Goal: Information Seeking & Learning: Learn about a topic

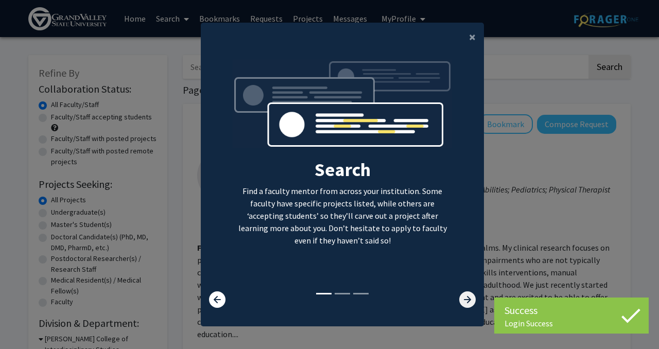
click at [470, 300] on icon at bounding box center [467, 300] width 16 height 16
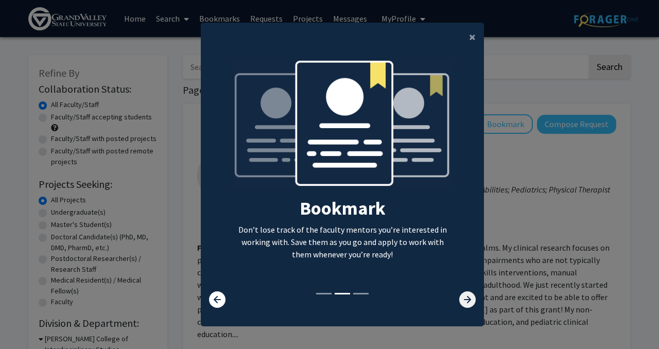
click at [470, 300] on icon at bounding box center [467, 300] width 16 height 16
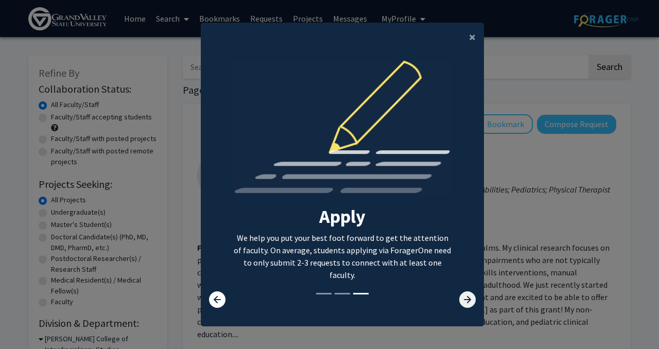
click at [470, 300] on icon at bounding box center [467, 300] width 16 height 16
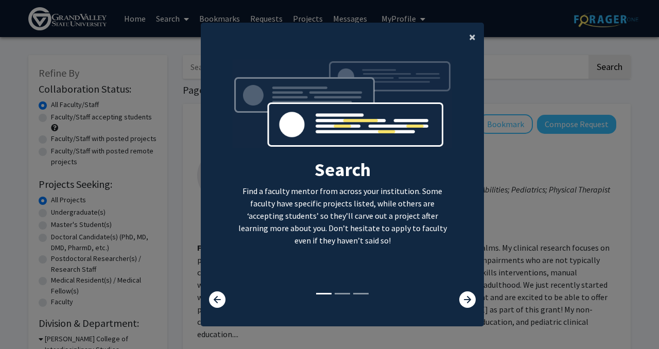
click at [470, 33] on span "×" at bounding box center [472, 37] width 7 height 16
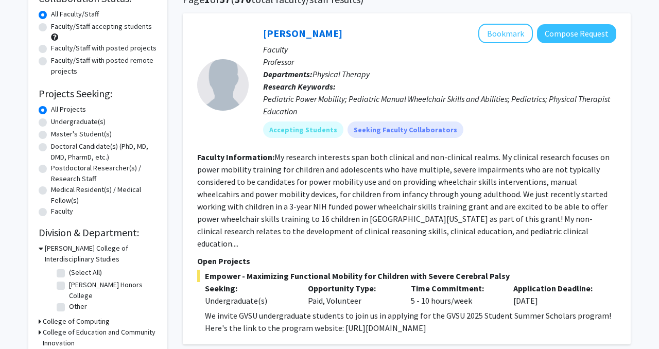
scroll to position [92, 0]
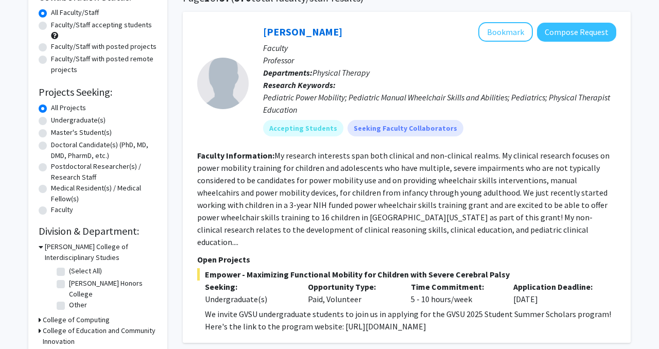
click at [51, 121] on label "Undergraduate(s)" at bounding box center [78, 120] width 55 height 11
click at [51, 121] on input "Undergraduate(s)" at bounding box center [54, 118] width 7 height 7
radio input "true"
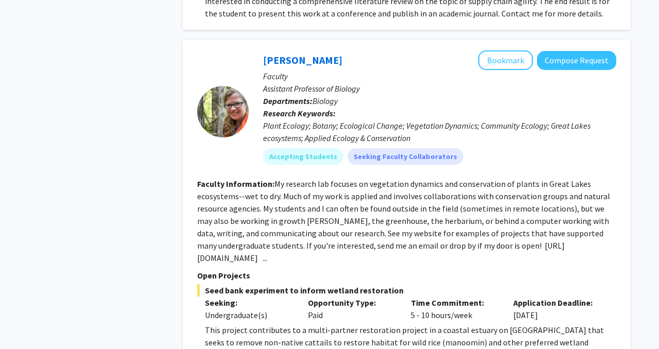
scroll to position [1297, 0]
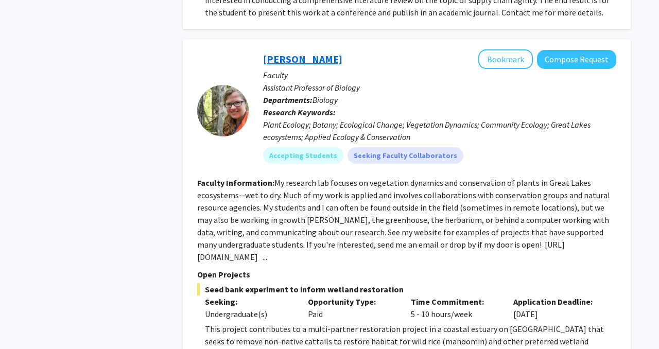
click at [309, 53] on link "[PERSON_NAME]" at bounding box center [302, 59] width 79 height 13
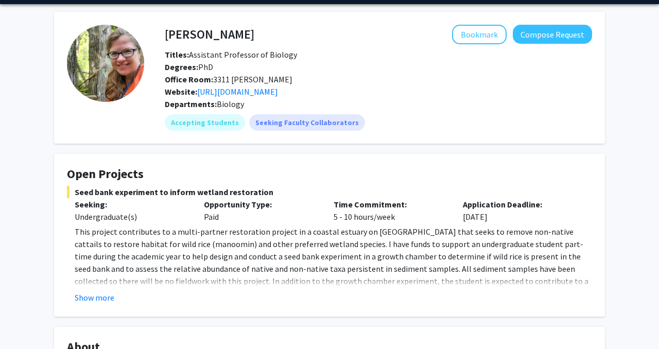
scroll to position [38, 0]
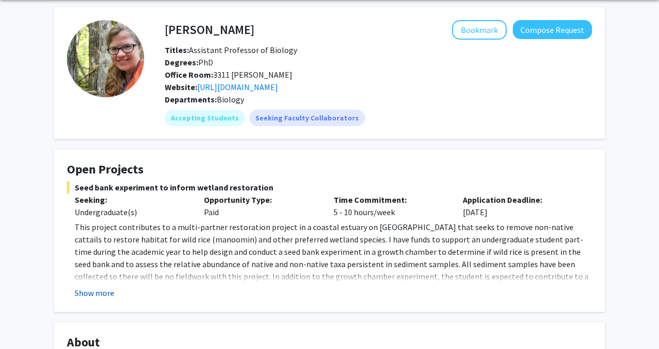
click at [92, 290] on button "Show more" at bounding box center [95, 293] width 40 height 12
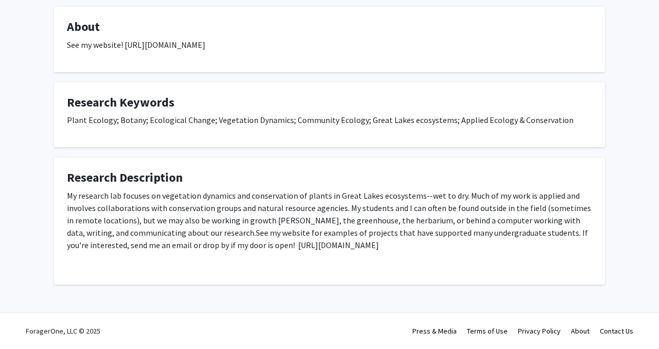
scroll to position [0, 0]
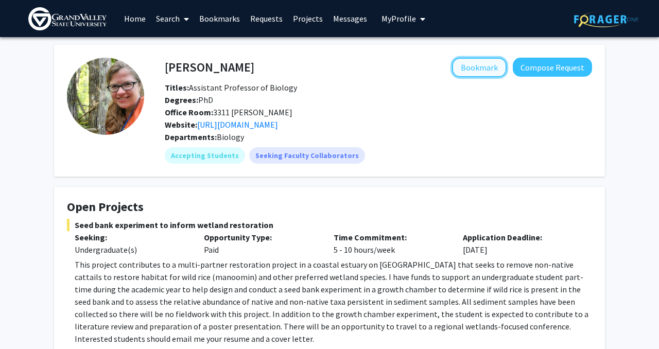
click at [469, 66] on button "Bookmark" at bounding box center [479, 68] width 55 height 20
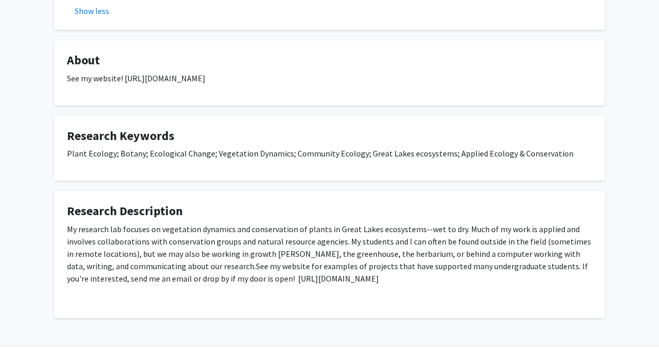
scroll to position [349, 0]
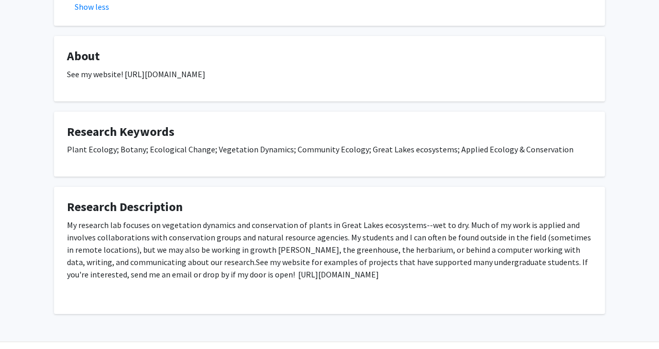
drag, startPoint x: 124, startPoint y: 72, endPoint x: 307, endPoint y: 79, distance: 183.5
click at [307, 79] on p "See my website! [URL][DOMAIN_NAME]" at bounding box center [329, 74] width 525 height 12
copy p "[URL][DOMAIN_NAME]"
click at [243, 121] on fg-card "Research Keywords Plant Ecology; Botany; Ecological Change; Vegetation Dynamics…" at bounding box center [329, 144] width 551 height 65
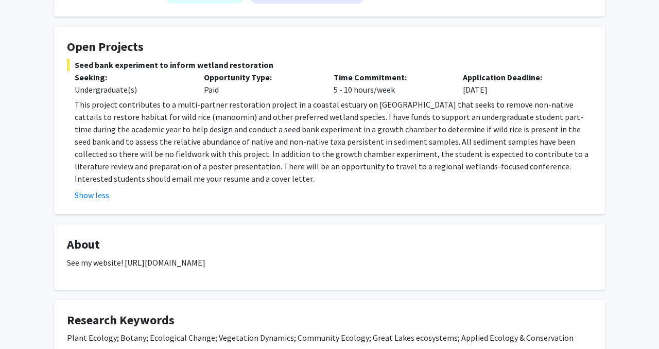
scroll to position [0, 0]
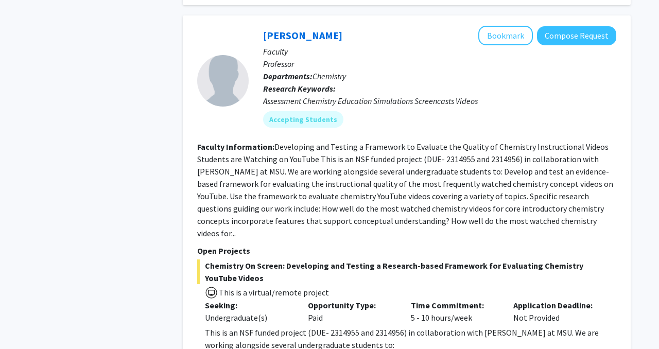
scroll to position [2253, 0]
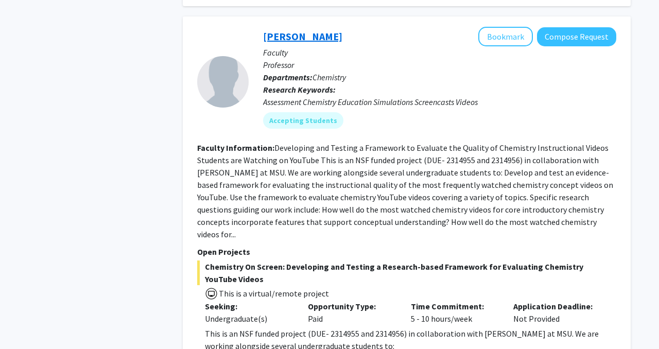
click at [300, 30] on link "[PERSON_NAME]" at bounding box center [302, 36] width 79 height 13
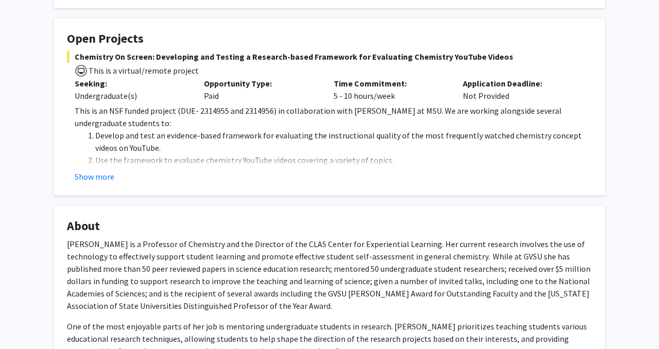
scroll to position [172, 0]
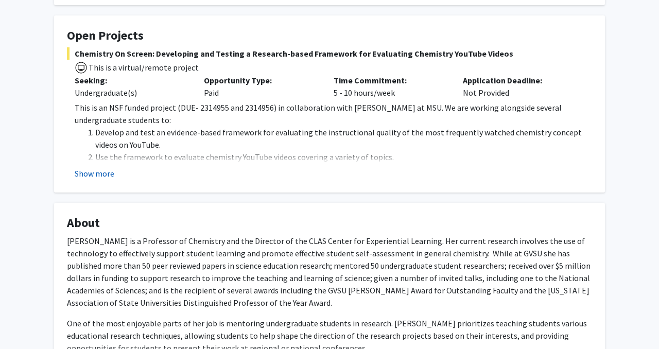
click at [104, 170] on button "Show more" at bounding box center [95, 173] width 40 height 12
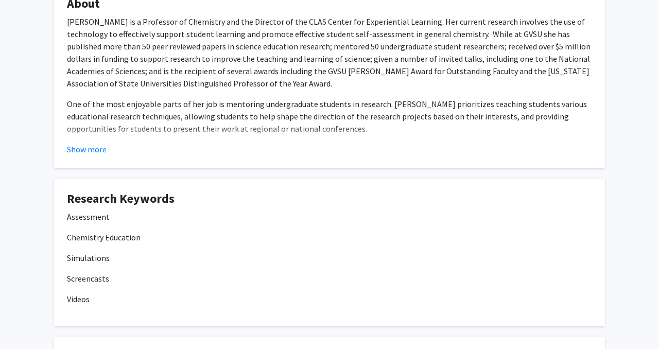
scroll to position [0, 0]
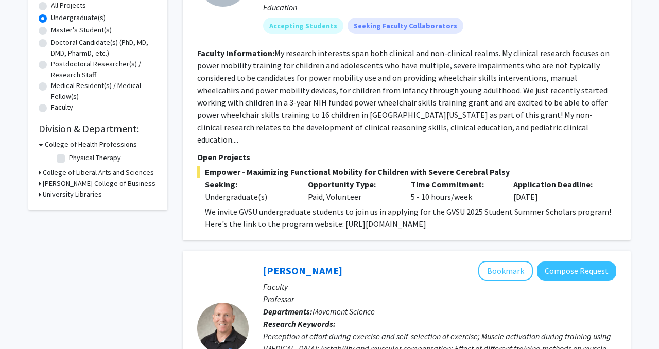
scroll to position [196, 0]
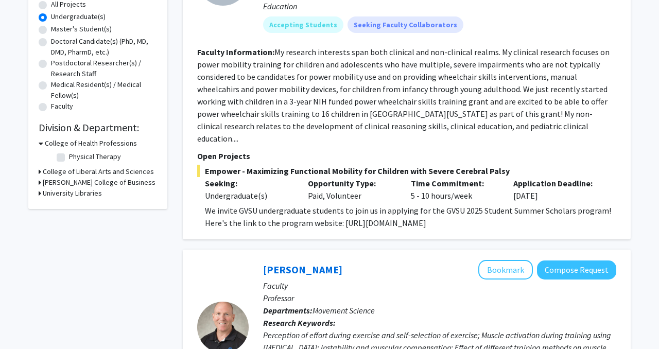
click at [39, 170] on icon at bounding box center [40, 171] width 3 height 11
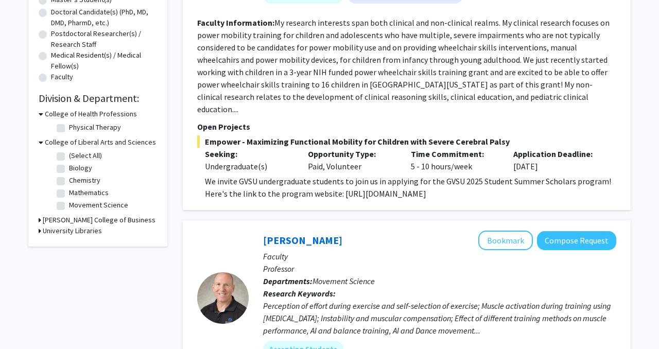
scroll to position [232, 0]
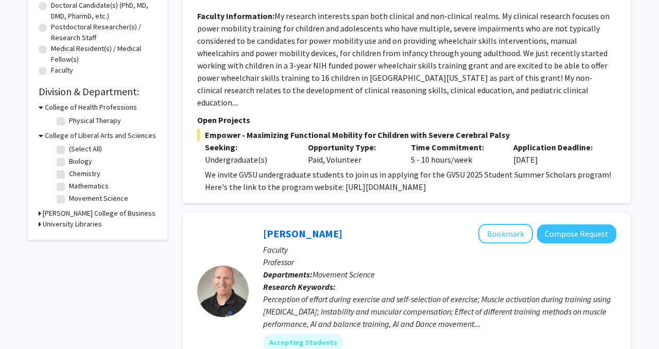
click at [69, 151] on label "(Select All)" at bounding box center [85, 149] width 33 height 11
click at [69, 150] on input "(Select All)" at bounding box center [72, 147] width 7 height 7
checkbox input "true"
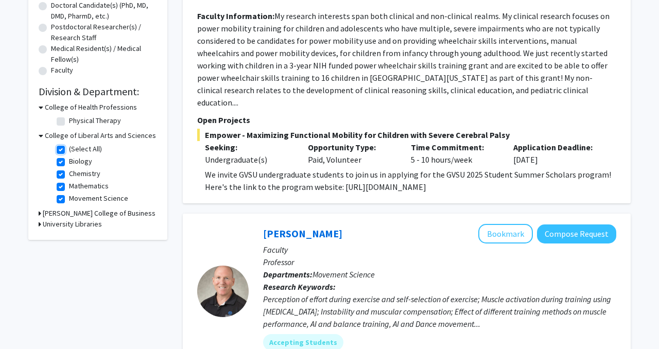
checkbox input "true"
